Goal: Task Accomplishment & Management: Manage account settings

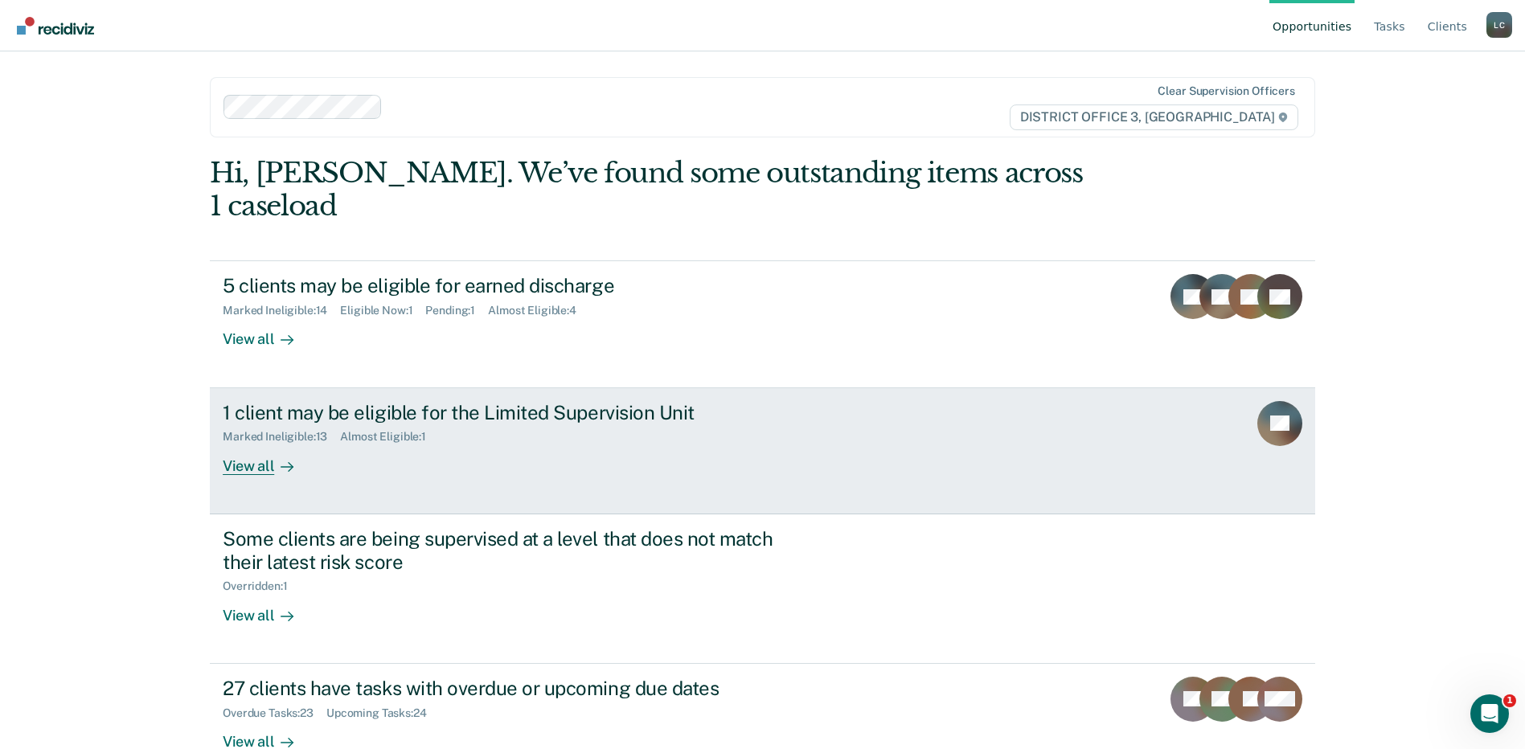
click at [281, 457] on div at bounding box center [283, 466] width 19 height 18
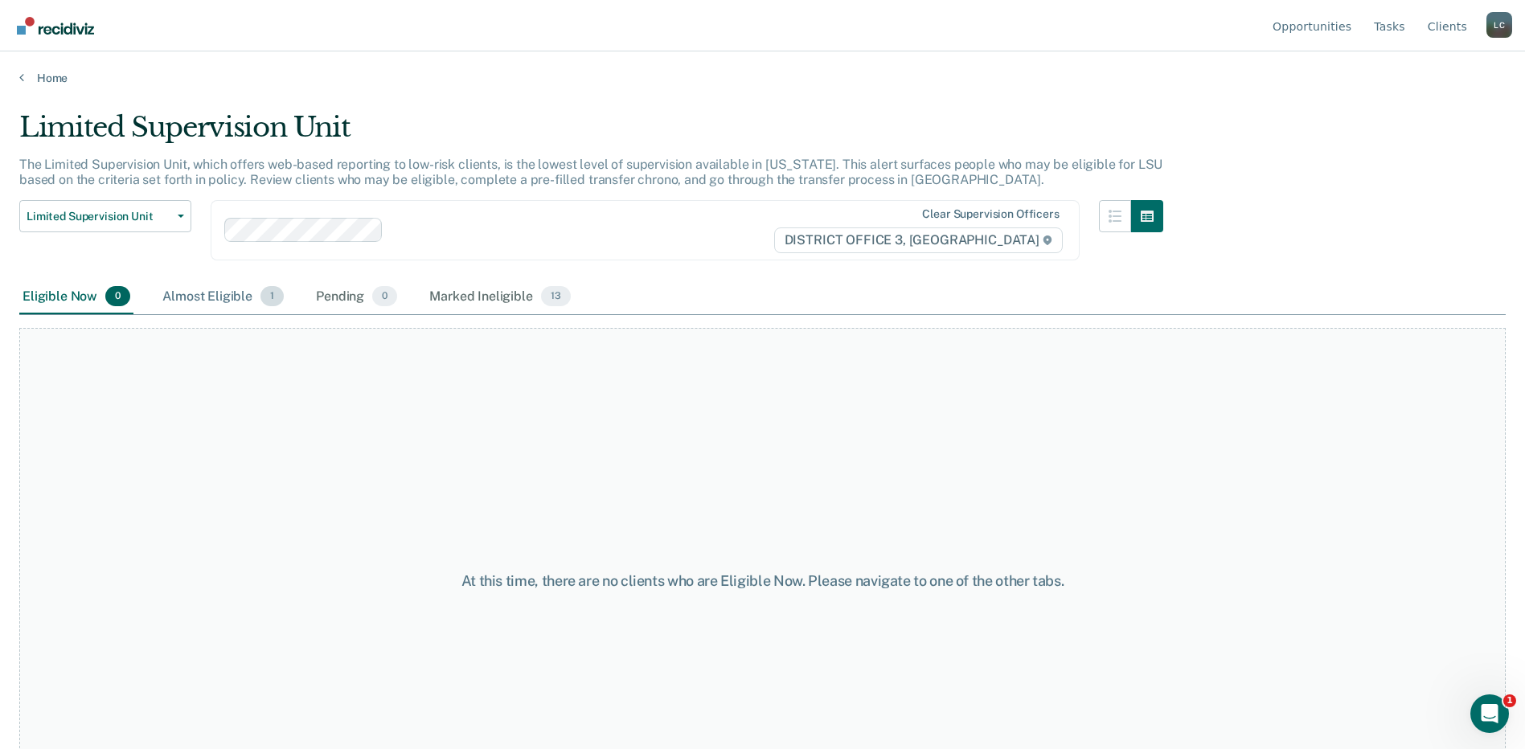
click at [238, 301] on div "Almost Eligible 1" at bounding box center [223, 297] width 128 height 35
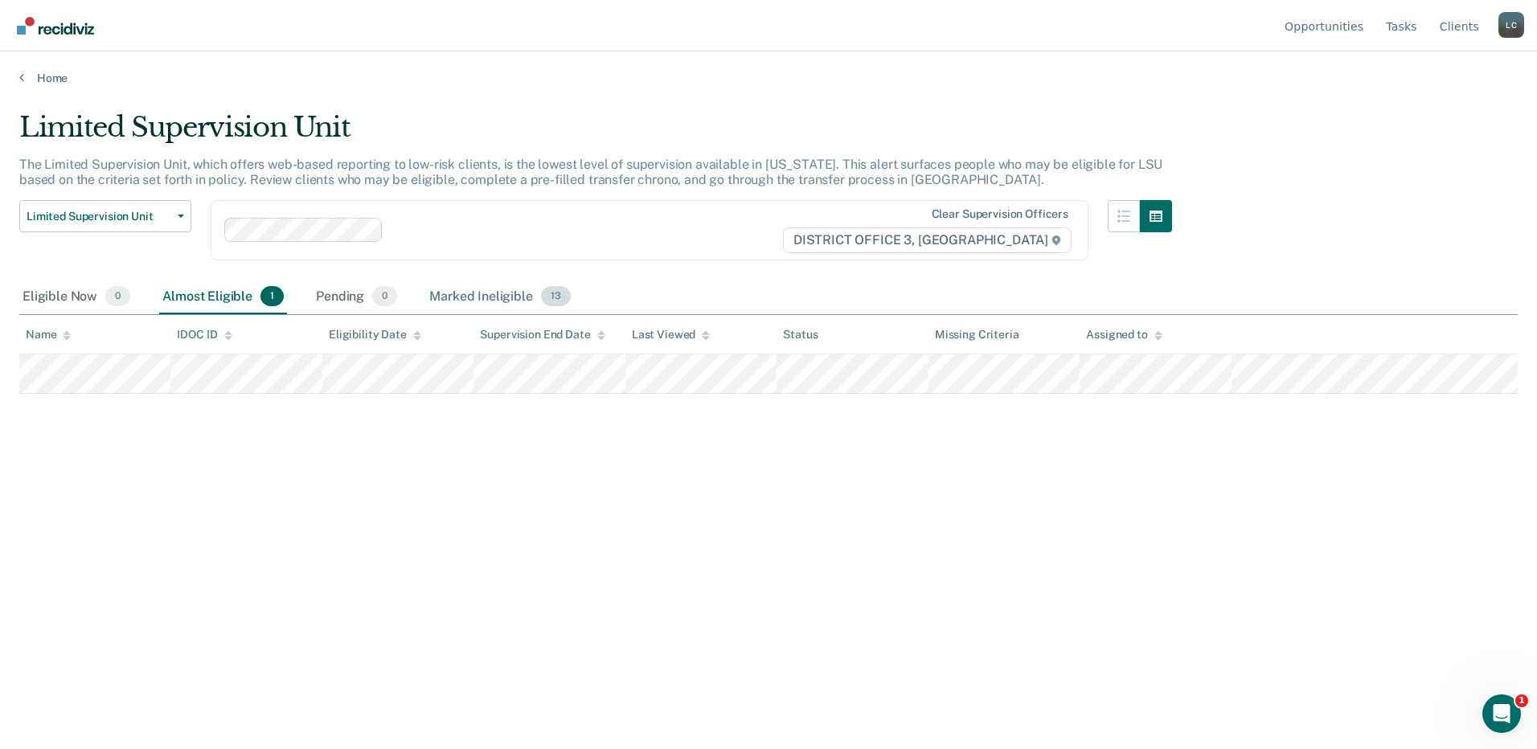
click at [511, 294] on div "Marked Ineligible 13" at bounding box center [499, 297] width 147 height 35
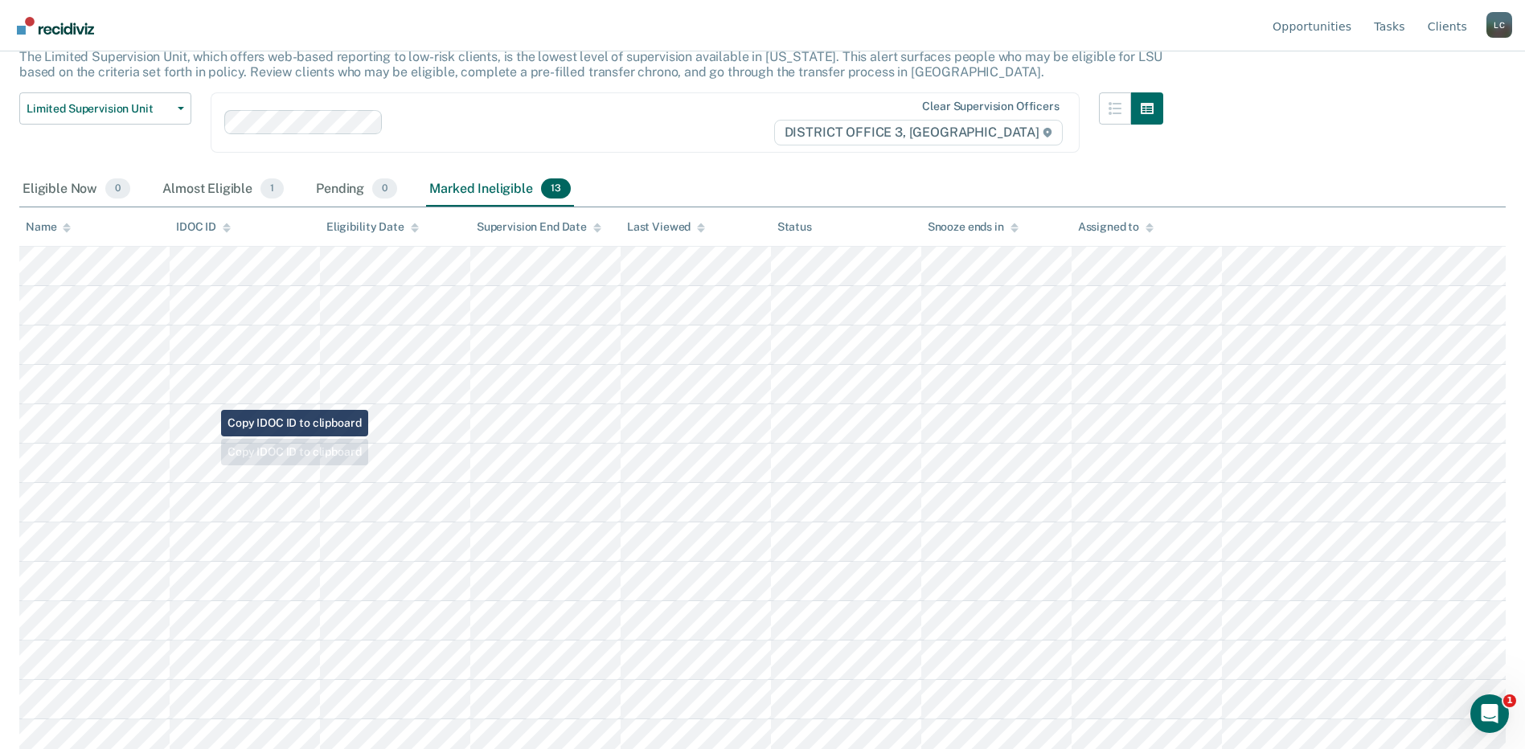
scroll to position [117, 0]
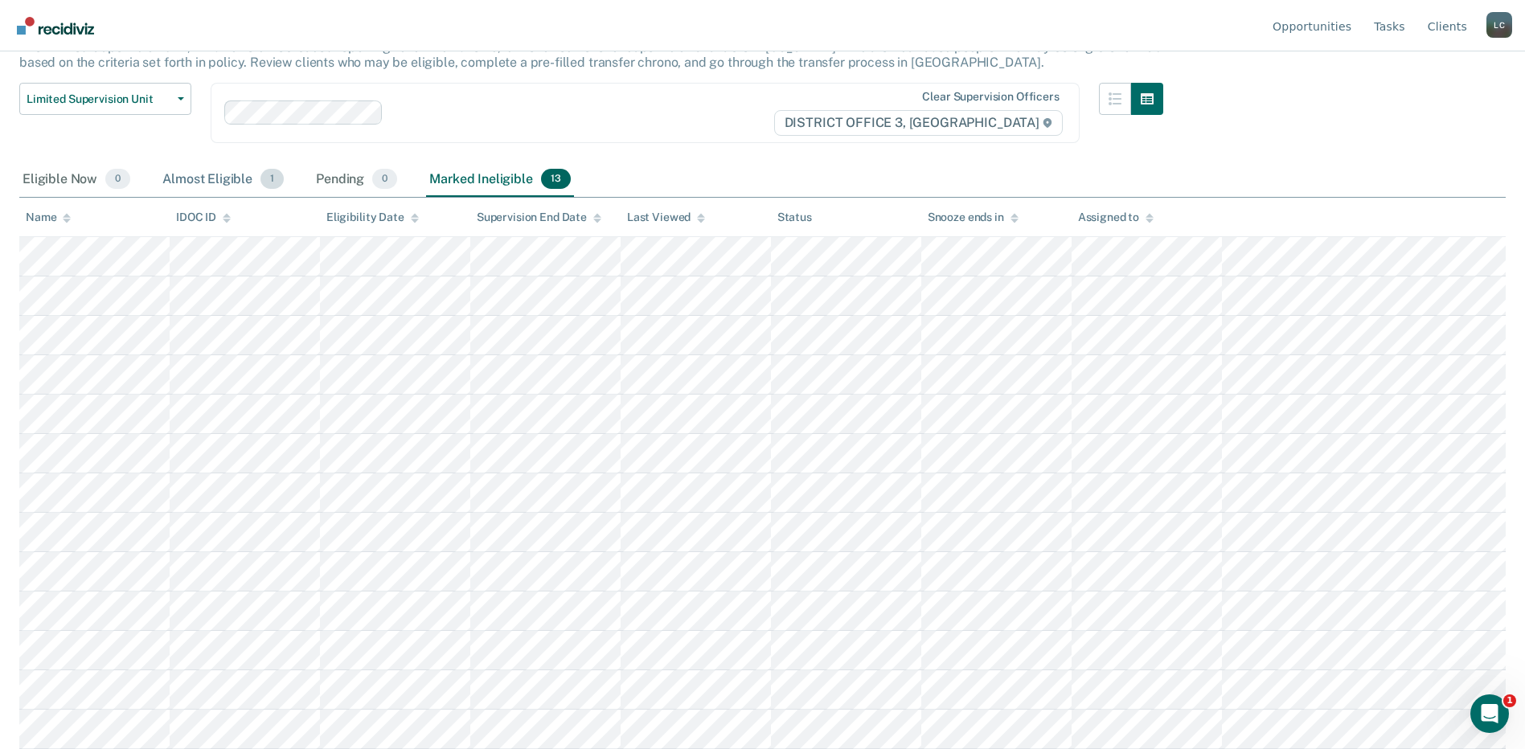
click at [236, 174] on div "Almost Eligible 1" at bounding box center [223, 179] width 128 height 35
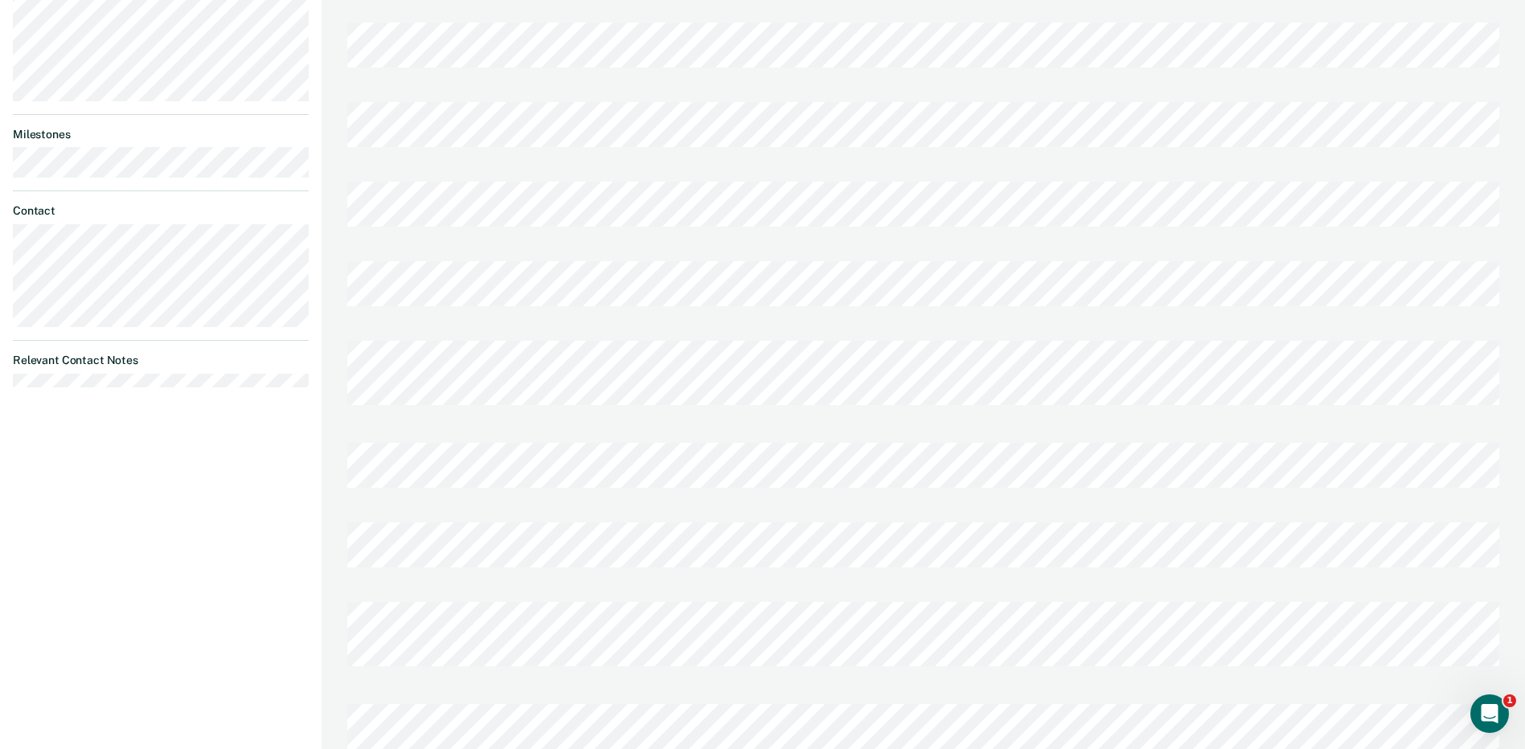
scroll to position [619, 0]
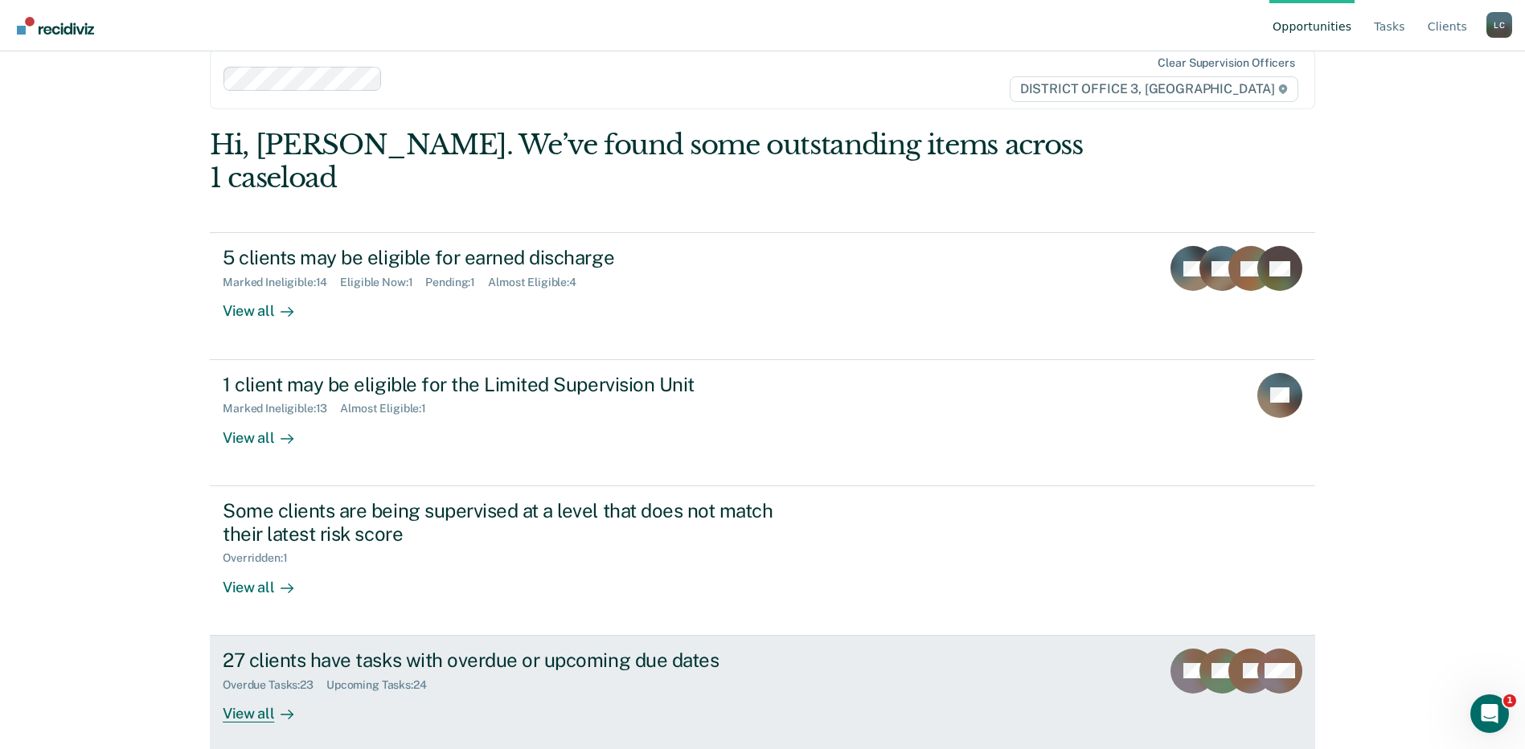
scroll to position [41, 0]
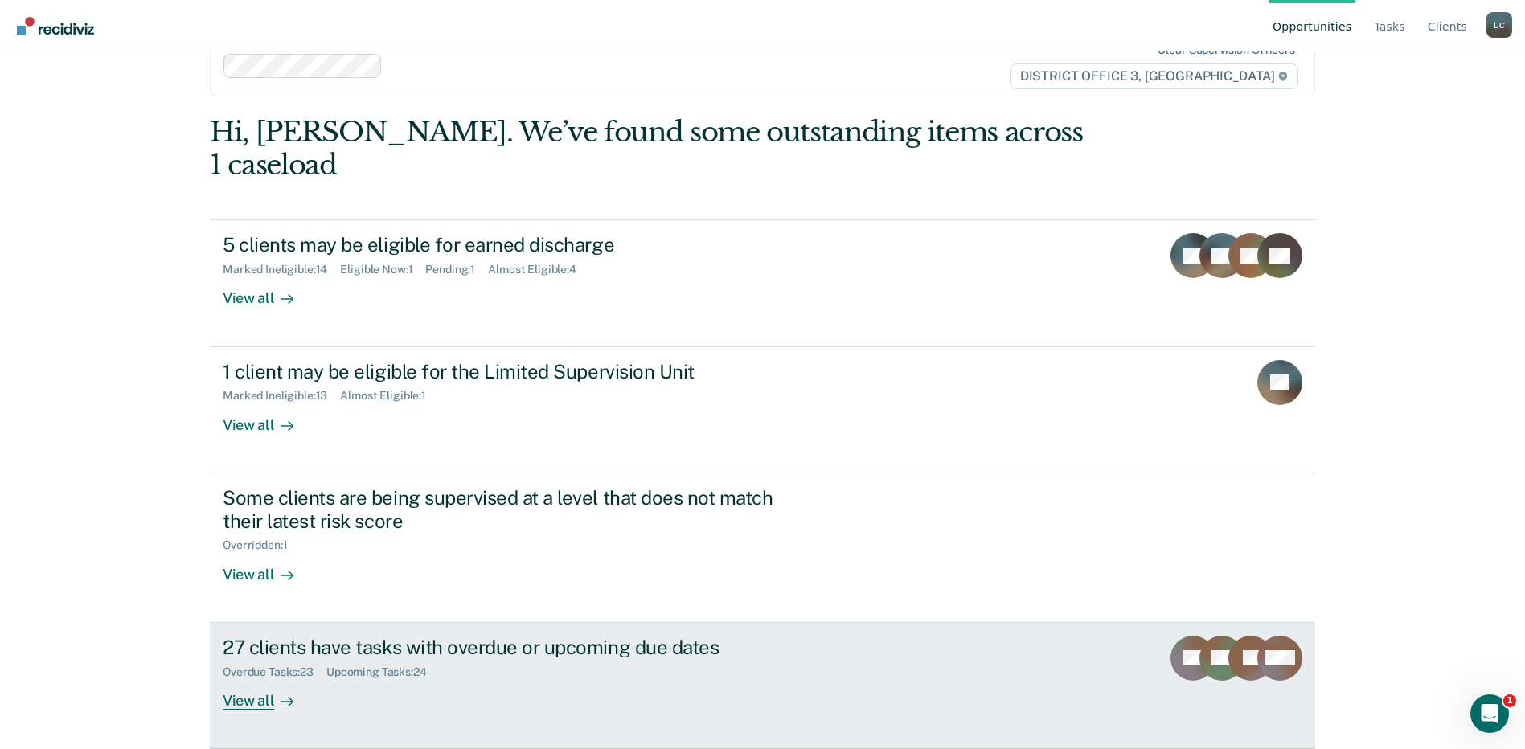
click at [255, 694] on div "View all" at bounding box center [268, 694] width 90 height 31
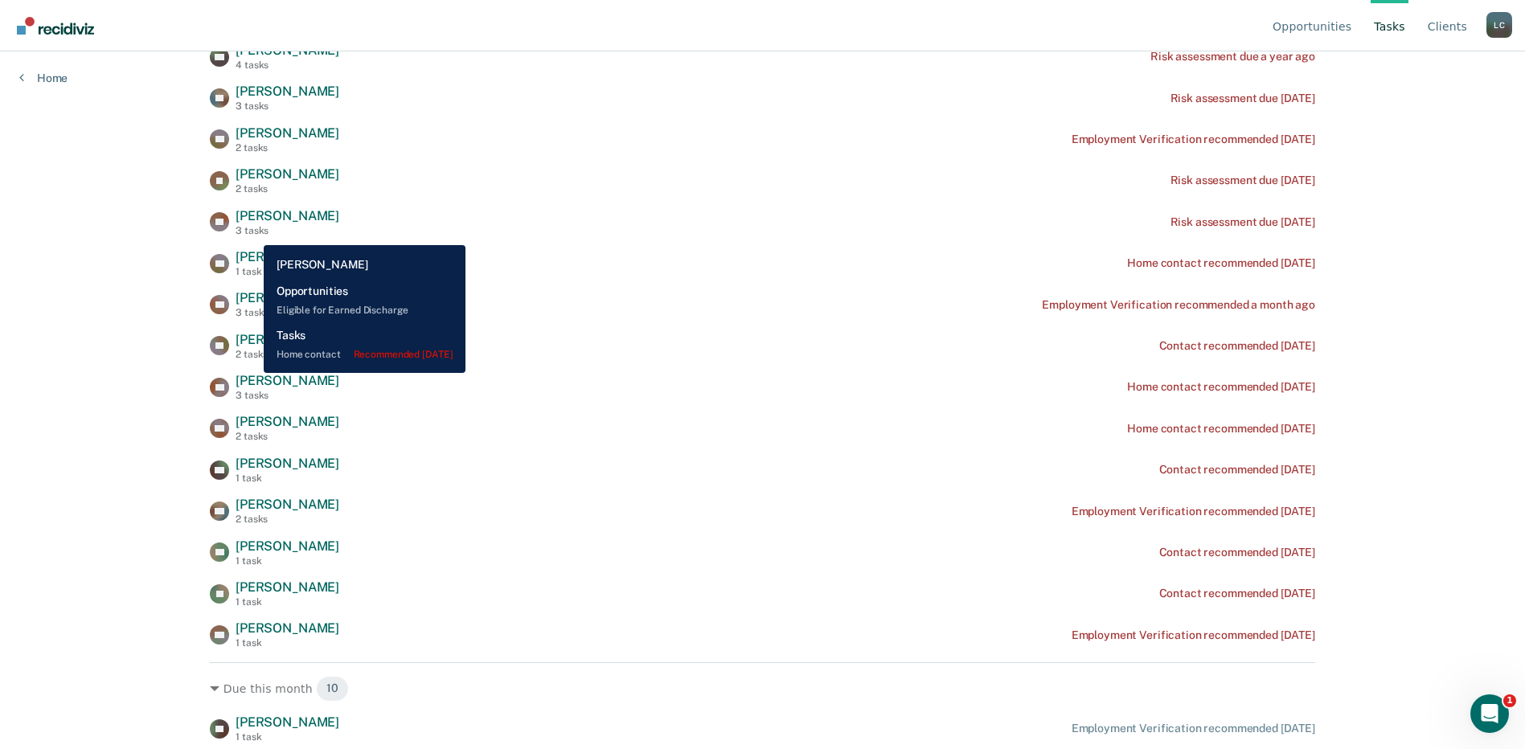
scroll to position [343, 0]
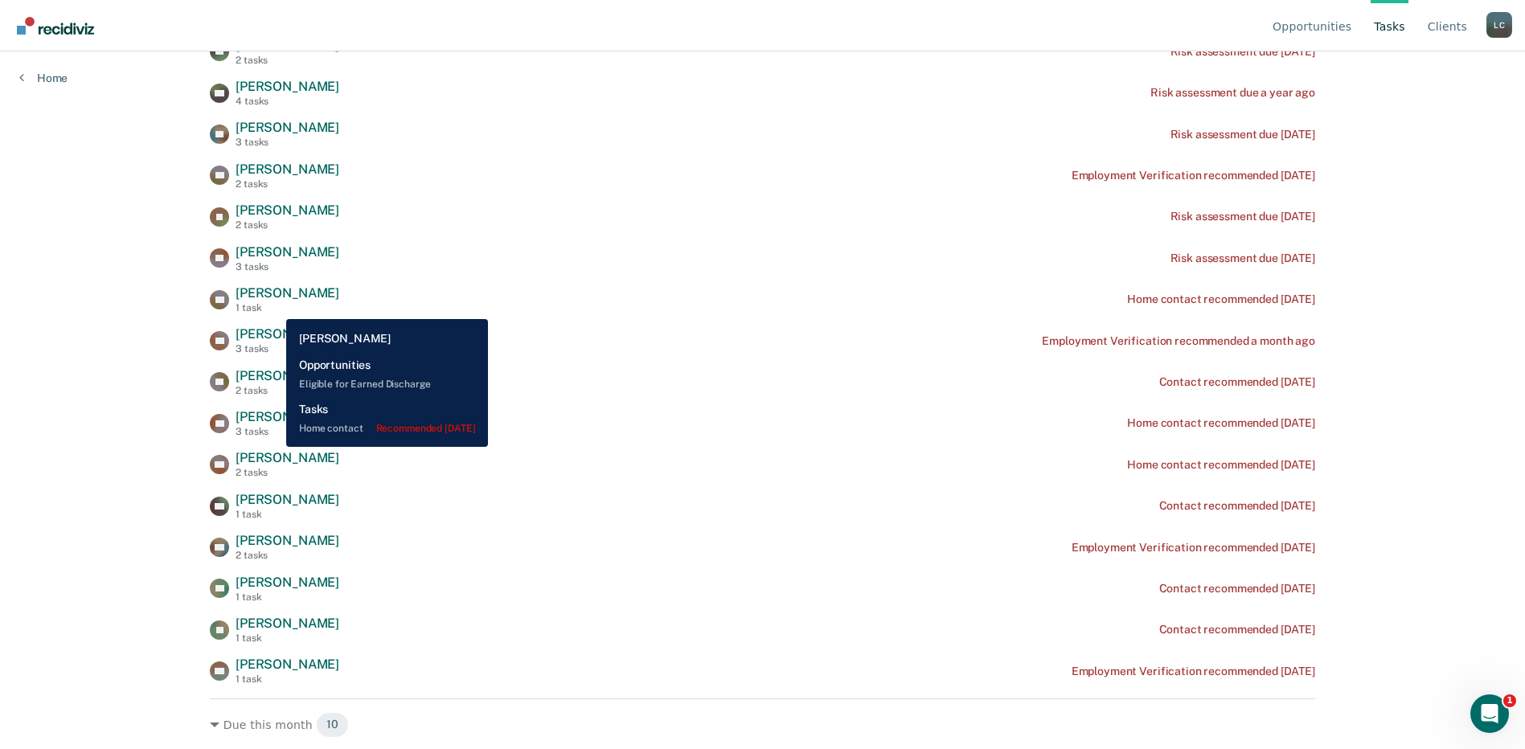
click at [274, 307] on div "1 task" at bounding box center [288, 307] width 104 height 11
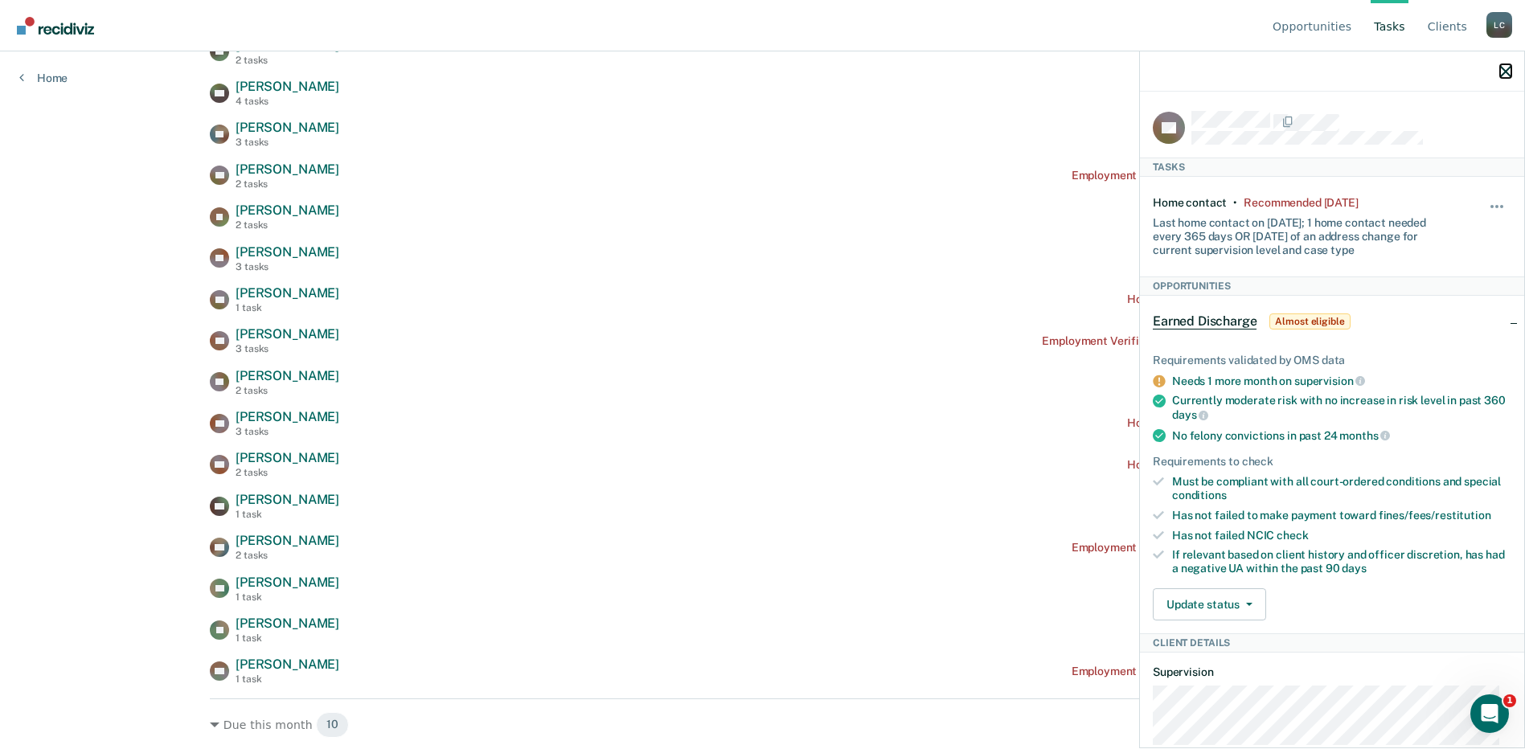
click at [1507, 71] on icon "button" at bounding box center [1505, 71] width 11 height 11
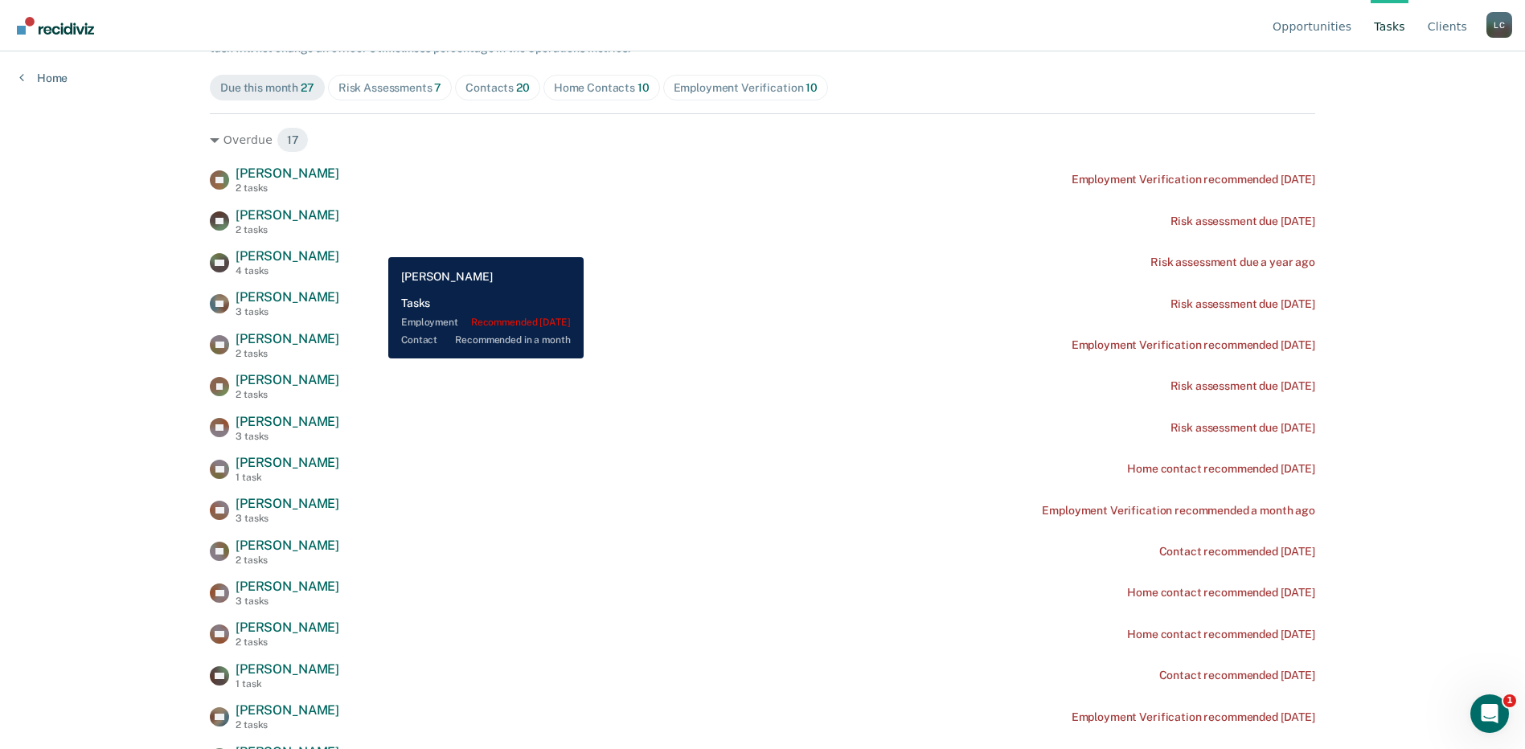
scroll to position [102, 0]
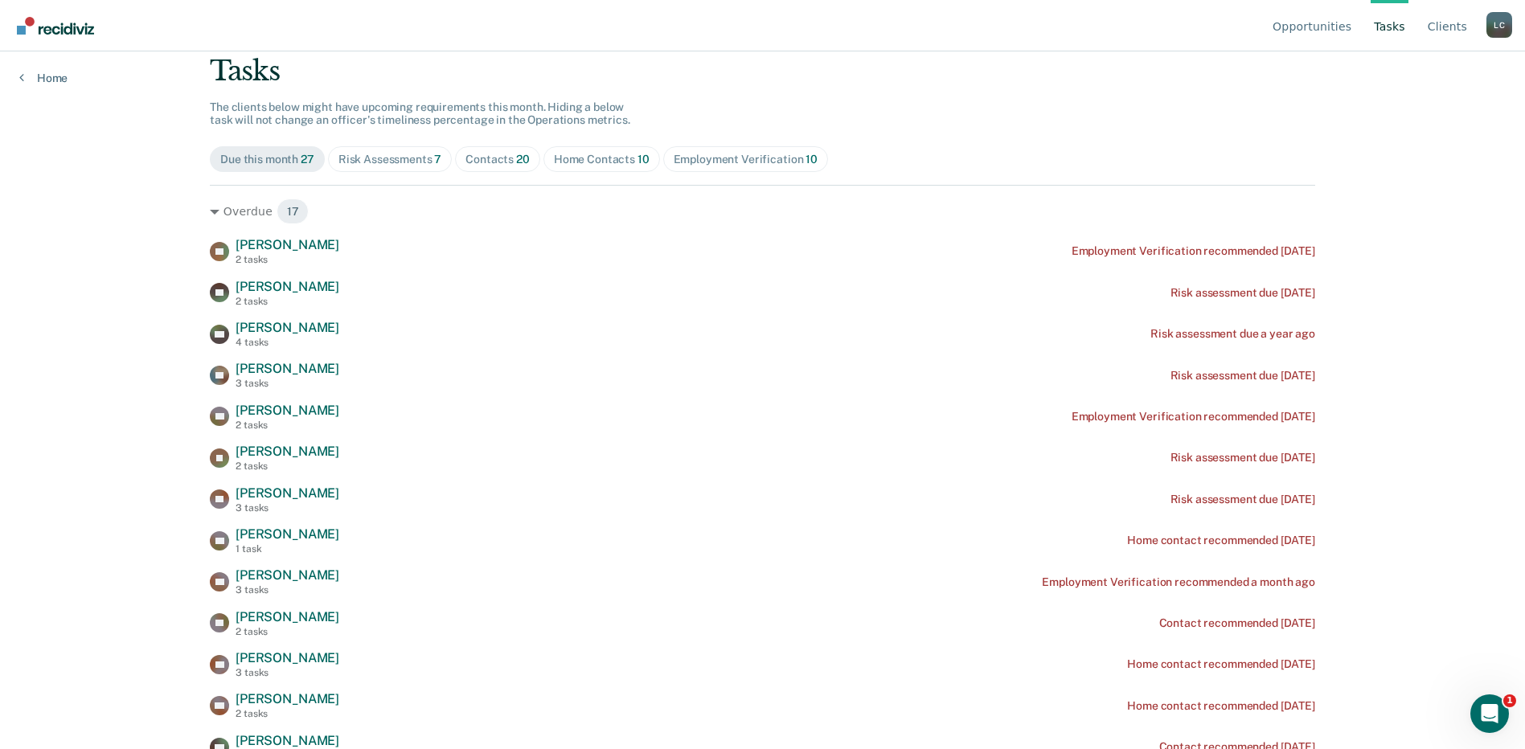
click at [571, 158] on div "Home Contacts 10" at bounding box center [602, 160] width 96 height 14
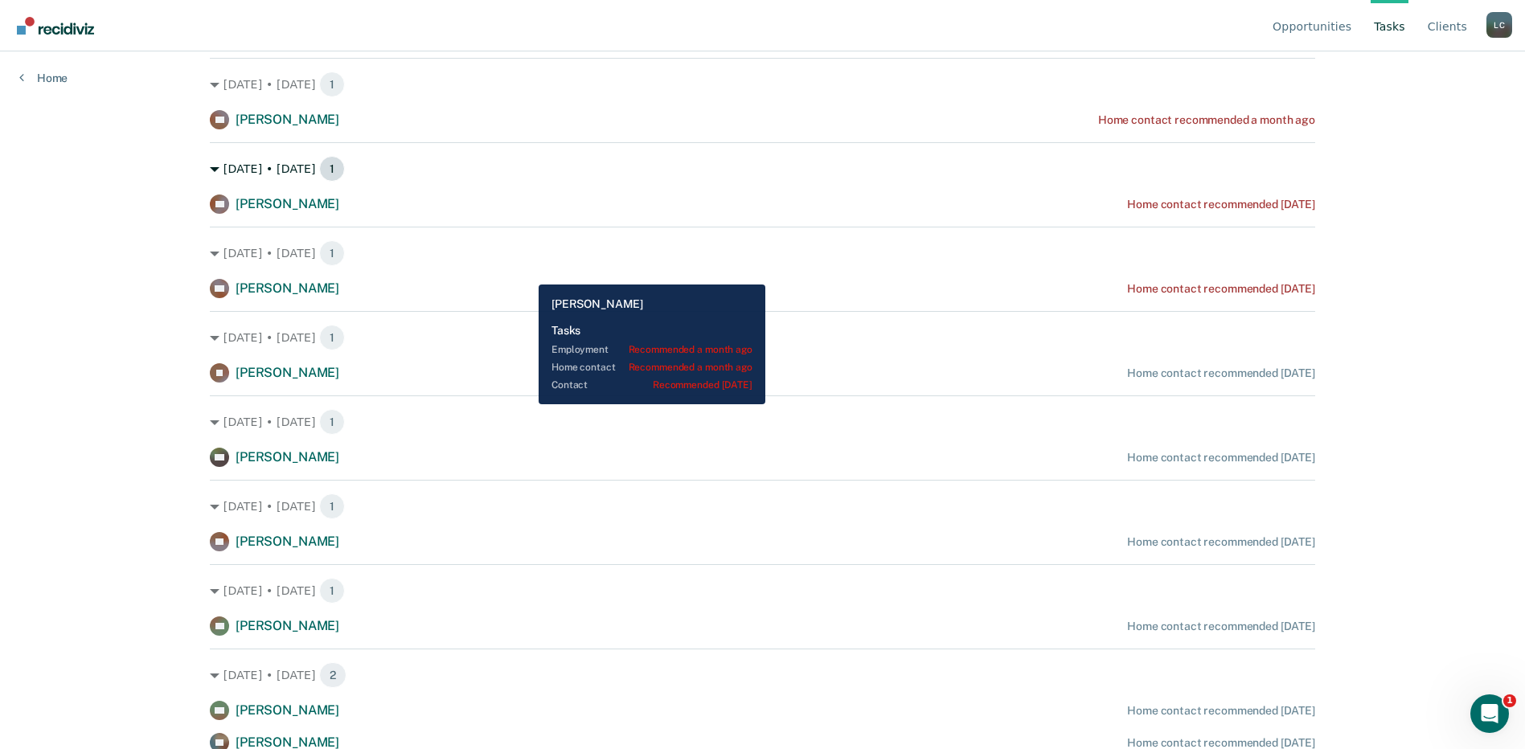
scroll to position [317, 0]
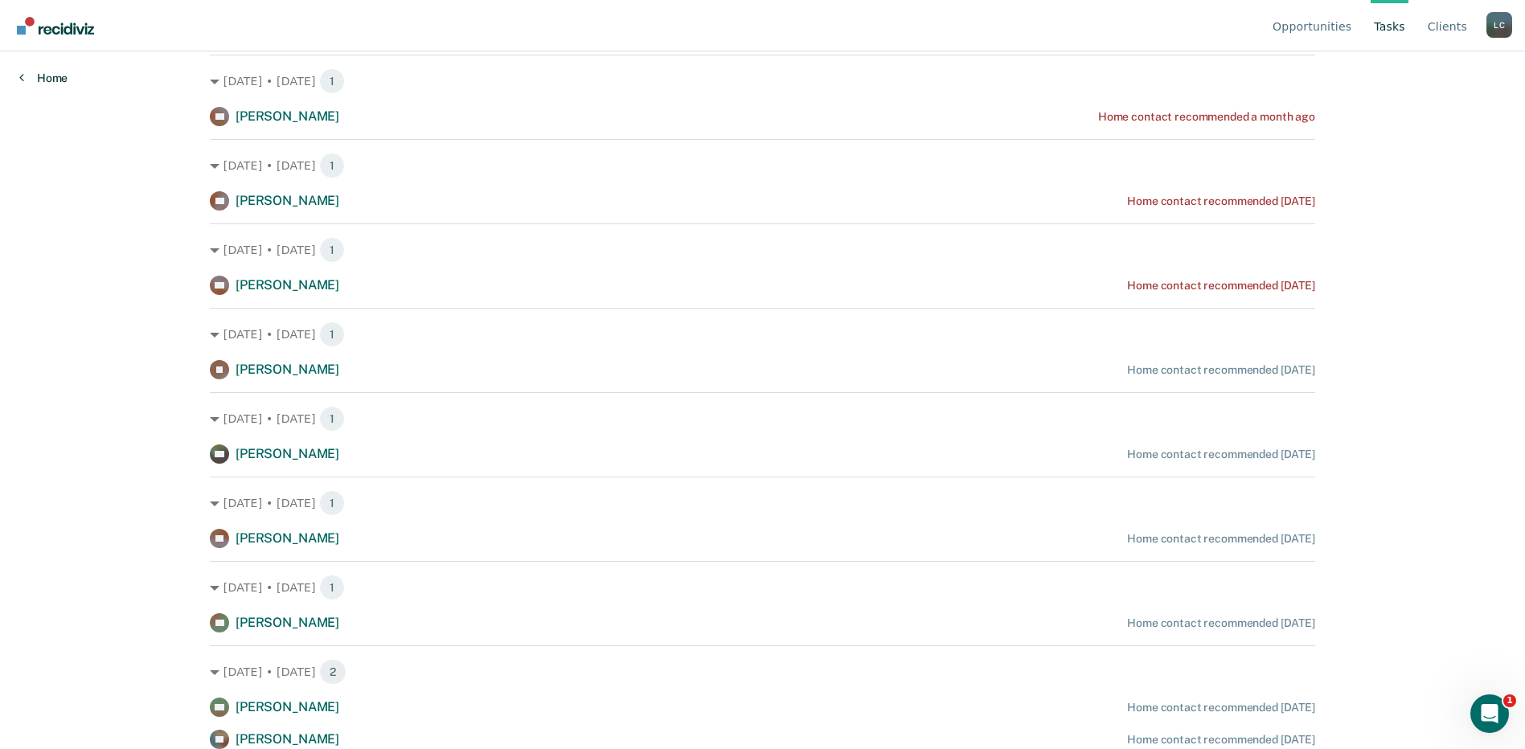
click at [23, 79] on icon at bounding box center [21, 77] width 5 height 13
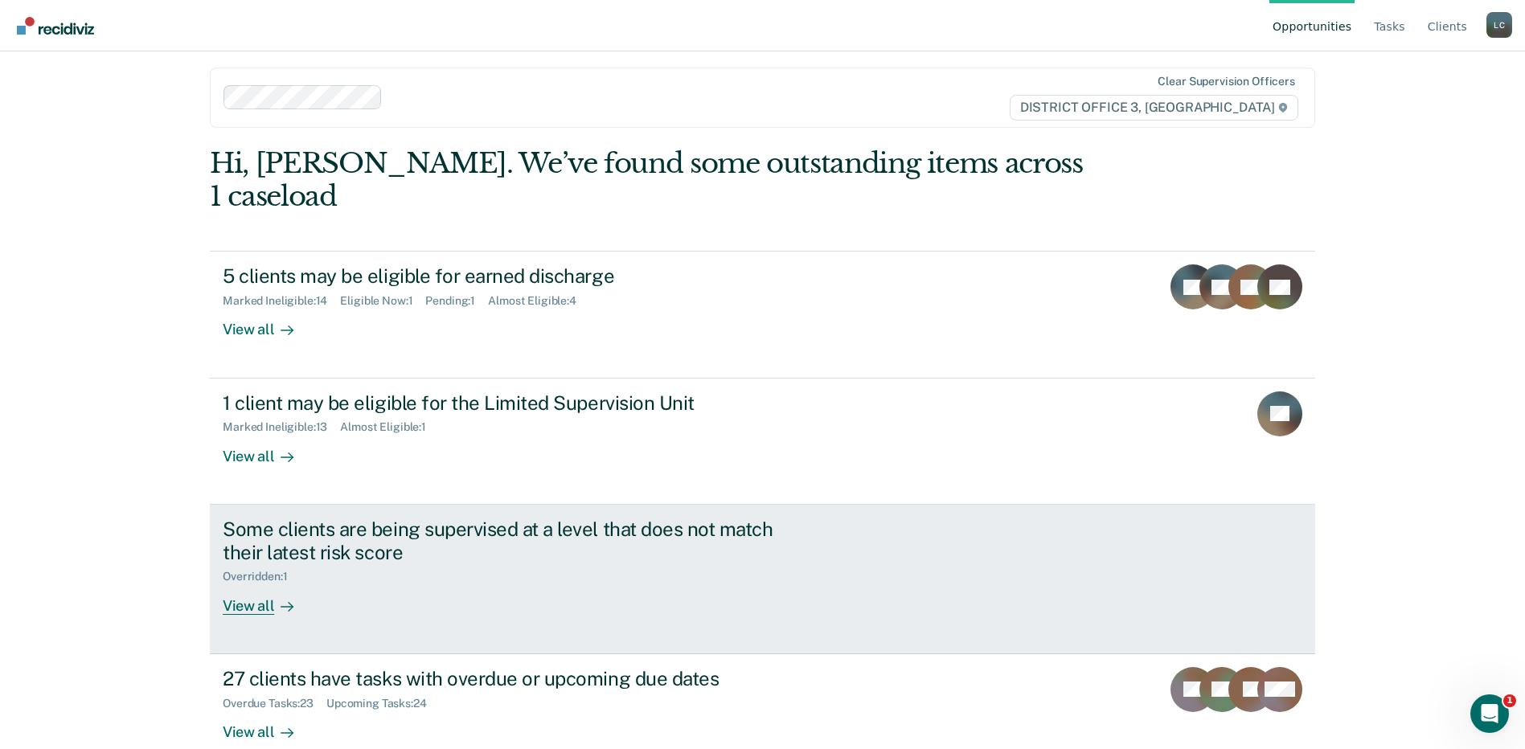
scroll to position [41, 0]
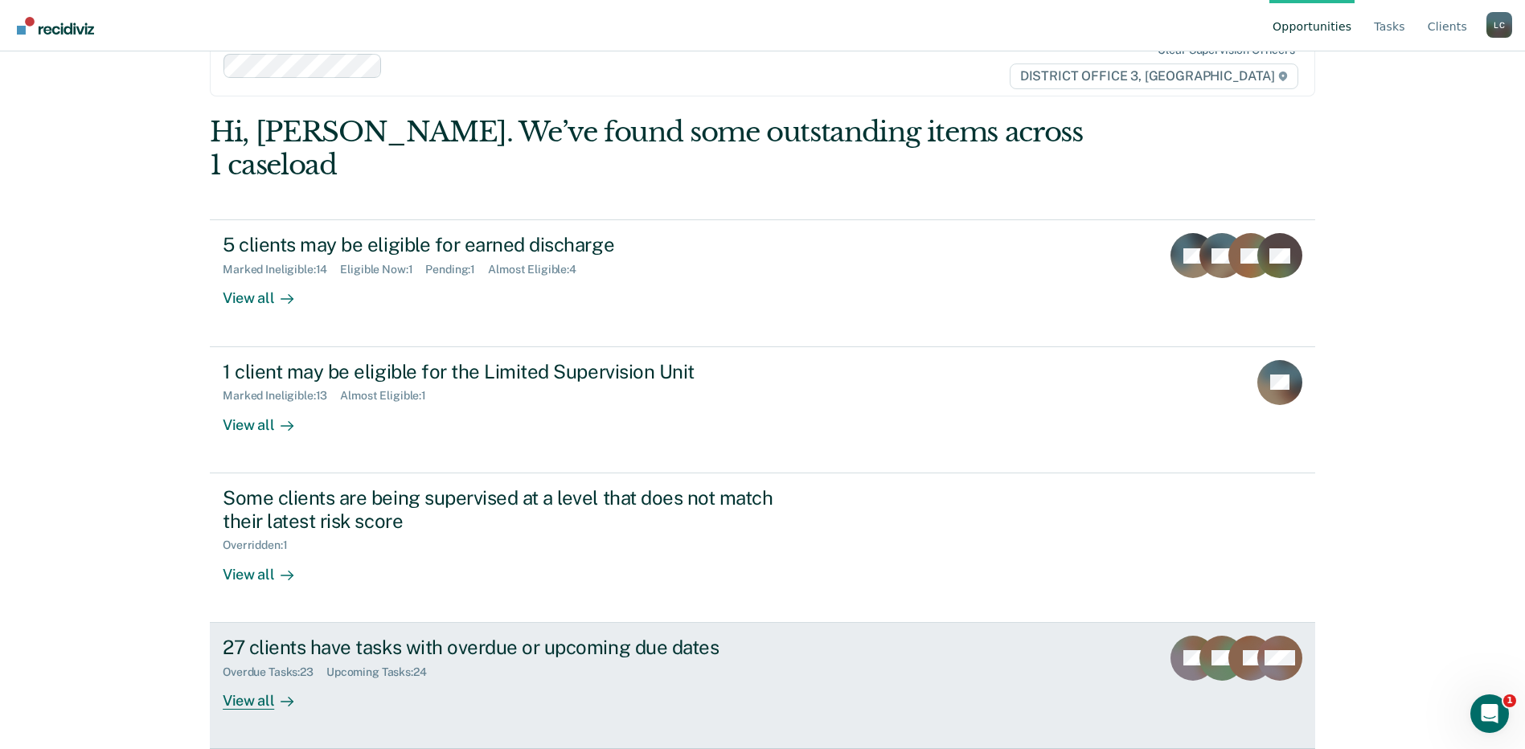
click at [264, 706] on div "View all" at bounding box center [268, 694] width 90 height 31
